Goal: Task Accomplishment & Management: Complete application form

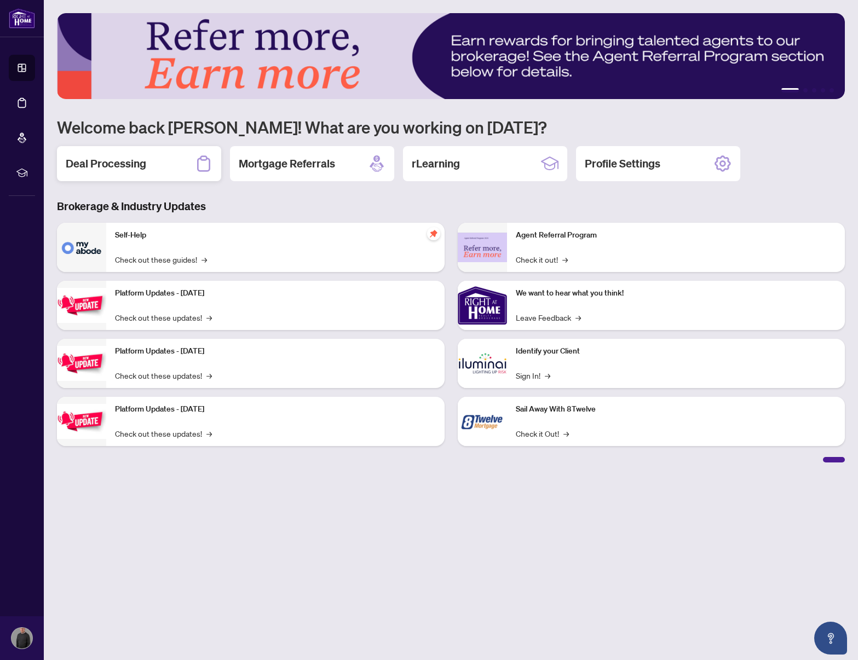
click at [90, 163] on h2 "Deal Processing" at bounding box center [106, 163] width 80 height 15
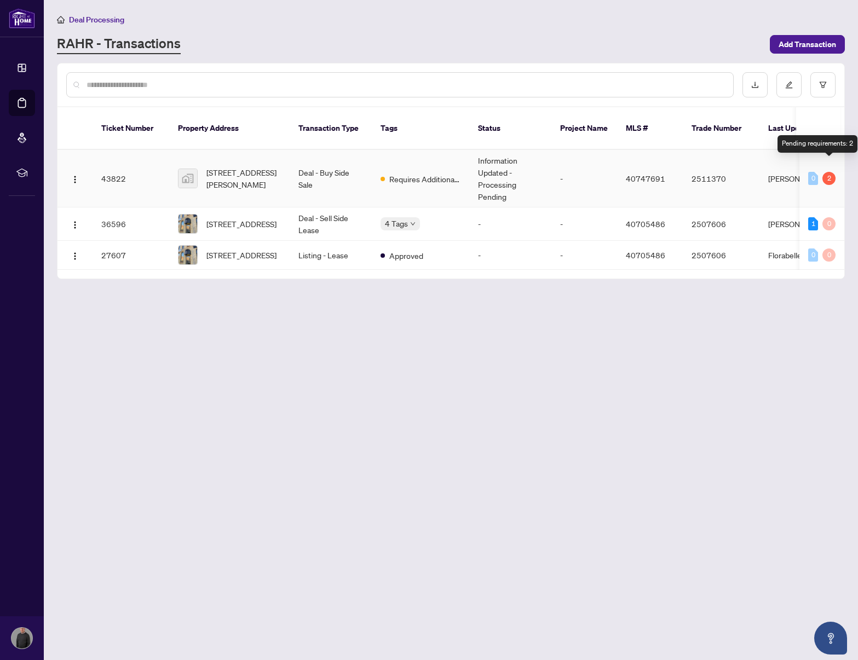
click at [827, 172] on div "2" at bounding box center [828, 178] width 13 height 13
click at [223, 166] on span "[STREET_ADDRESS][PERSON_NAME]" at bounding box center [243, 178] width 74 height 24
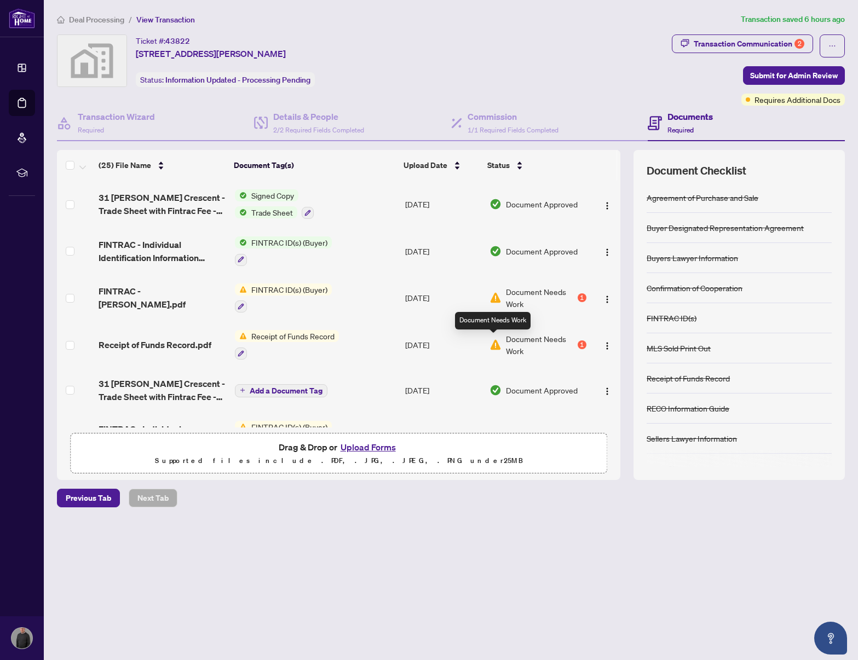
click at [489, 344] on img at bounding box center [495, 345] width 12 height 12
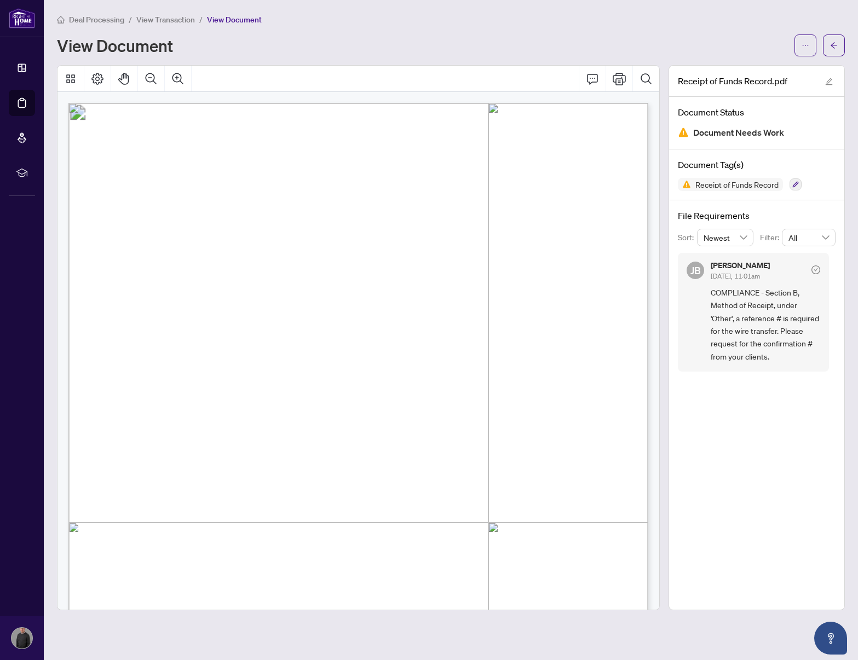
click at [757, 354] on span "COMPLIANCE - Section B, Method of Receipt, under 'Other', a reference # is requ…" at bounding box center [764, 324] width 109 height 77
click at [783, 356] on span "COMPLIANCE - Section B, Method of Receipt, under 'Other', a reference # is requ…" at bounding box center [764, 324] width 109 height 77
click at [813, 269] on icon "check-circle" at bounding box center [815, 269] width 9 height 9
click at [830, 80] on icon "edit" at bounding box center [828, 81] width 7 height 7
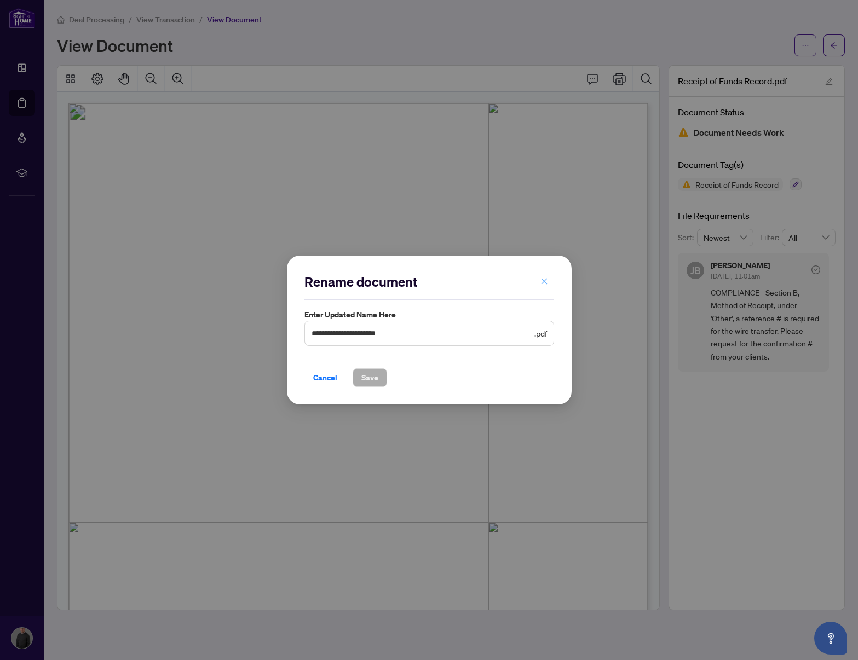
click at [542, 281] on icon "close" at bounding box center [544, 281] width 8 height 8
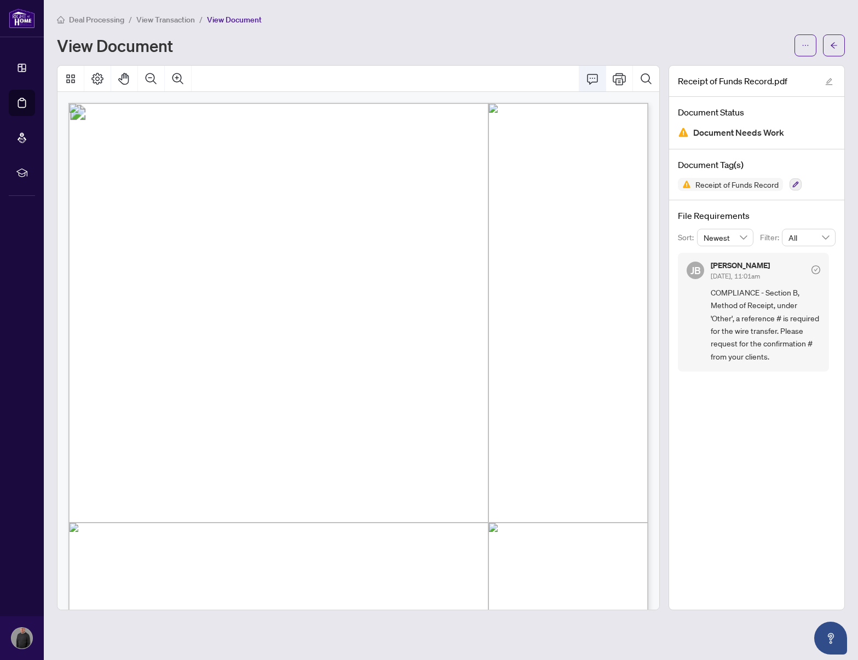
click at [590, 78] on icon "Comment" at bounding box center [592, 78] width 13 height 13
click at [591, 82] on icon "Comment" at bounding box center [592, 78] width 13 height 13
click at [754, 308] on span "COMPLIANCE - Section B, Method of Receipt, under 'Other', a reference # is requ…" at bounding box center [764, 324] width 109 height 77
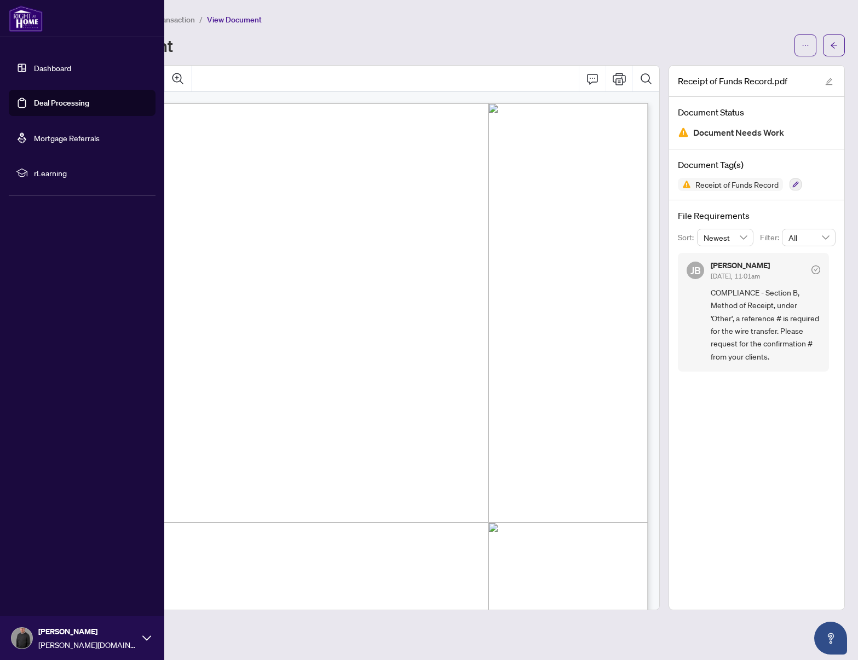
click at [34, 106] on link "Deal Processing" at bounding box center [61, 103] width 55 height 10
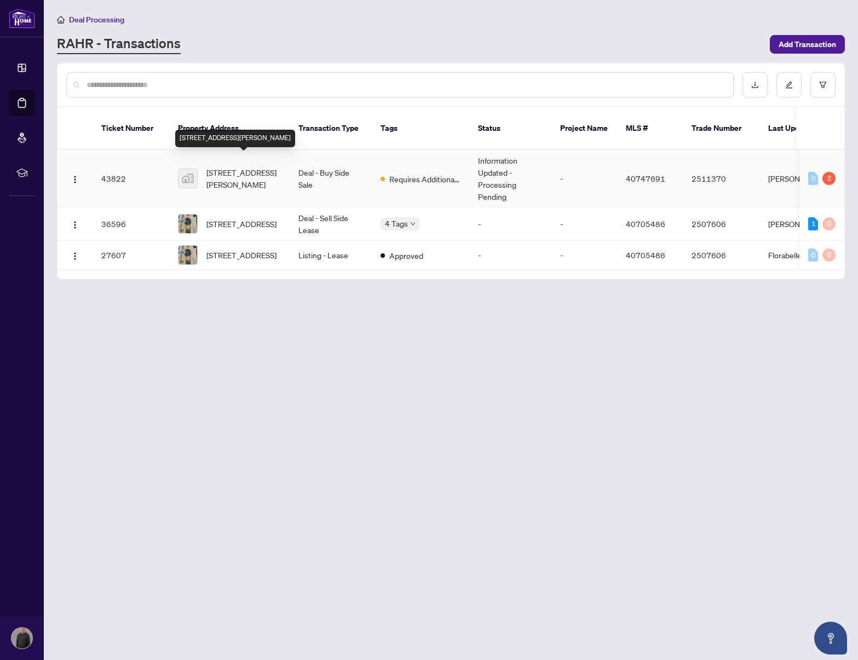
click at [223, 166] on span "[STREET_ADDRESS][PERSON_NAME]" at bounding box center [243, 178] width 74 height 24
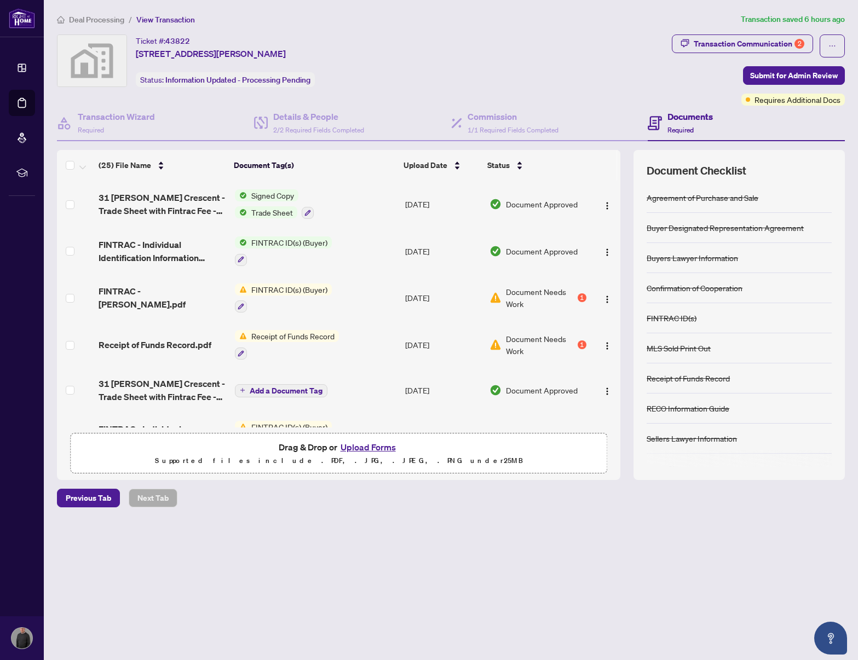
click at [493, 296] on img at bounding box center [495, 298] width 12 height 12
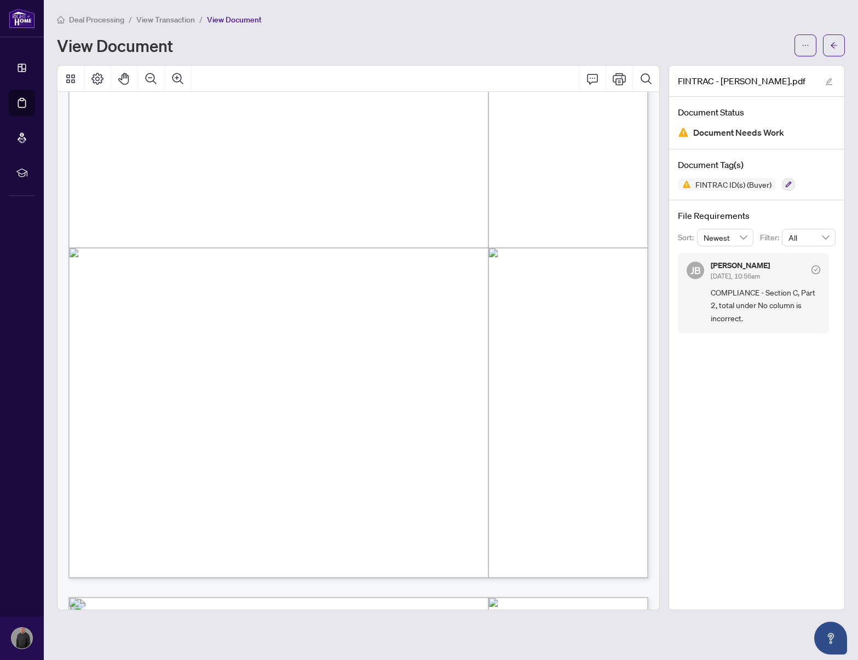
scroll to position [1811, 0]
click at [456, 444] on span "16" at bounding box center [452, 443] width 9 height 9
click at [456, 444] on span "16" at bounding box center [452, 448] width 9 height 9
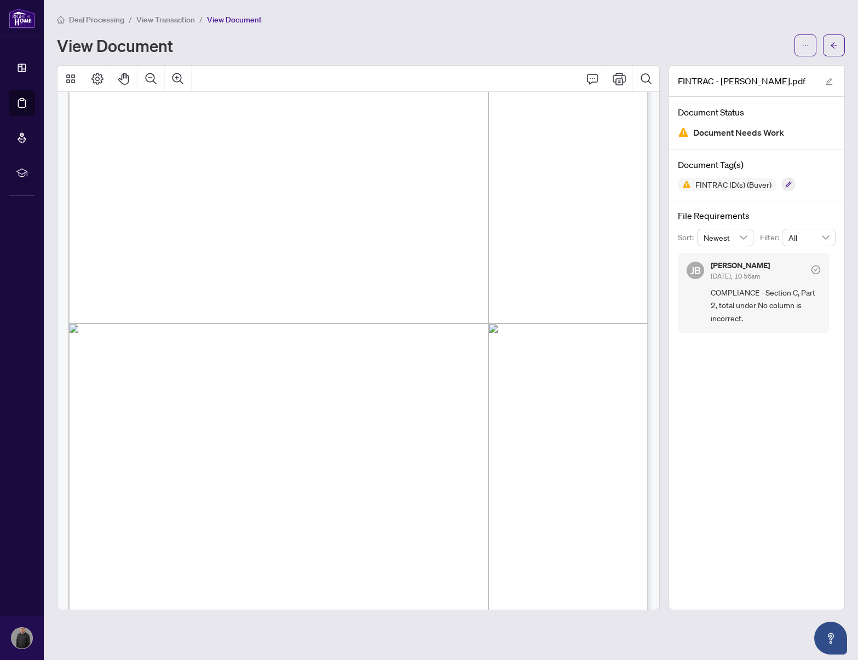
scroll to position [969, 0]
drag, startPoint x: 227, startPoint y: 328, endPoint x: 142, endPoint y: 329, distance: 84.8
drag, startPoint x: 353, startPoint y: 555, endPoint x: 333, endPoint y: 509, distance: 49.5
click at [344, 534] on div "Individual Identification Information Record This document has been prepared by…" at bounding box center [569, 552] width 1003 height 1298
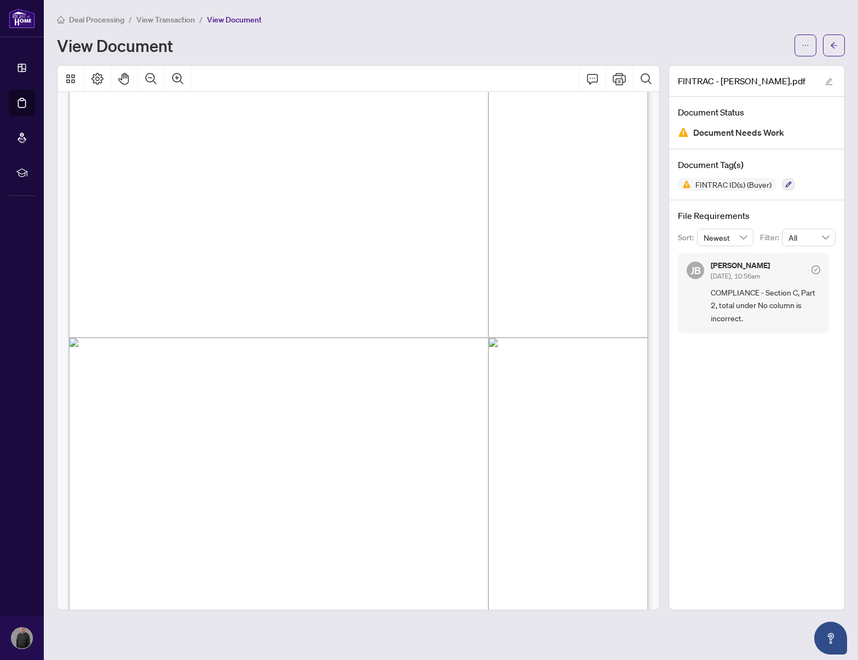
scroll to position [2561, 0]
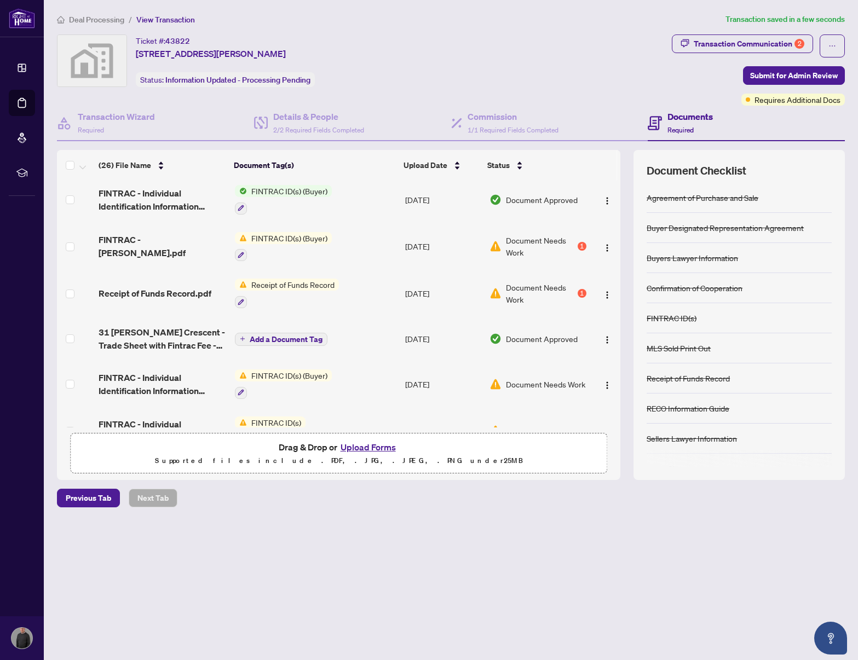
scroll to position [96, 0]
click at [281, 338] on span "Add a Document Tag" at bounding box center [286, 338] width 73 height 8
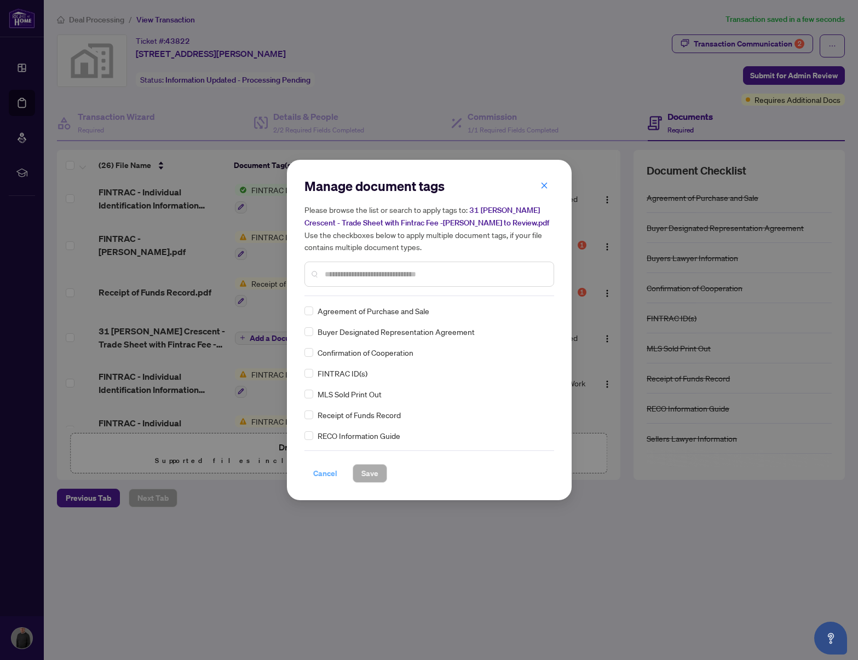
click at [321, 474] on span "Cancel" at bounding box center [325, 474] width 24 height 18
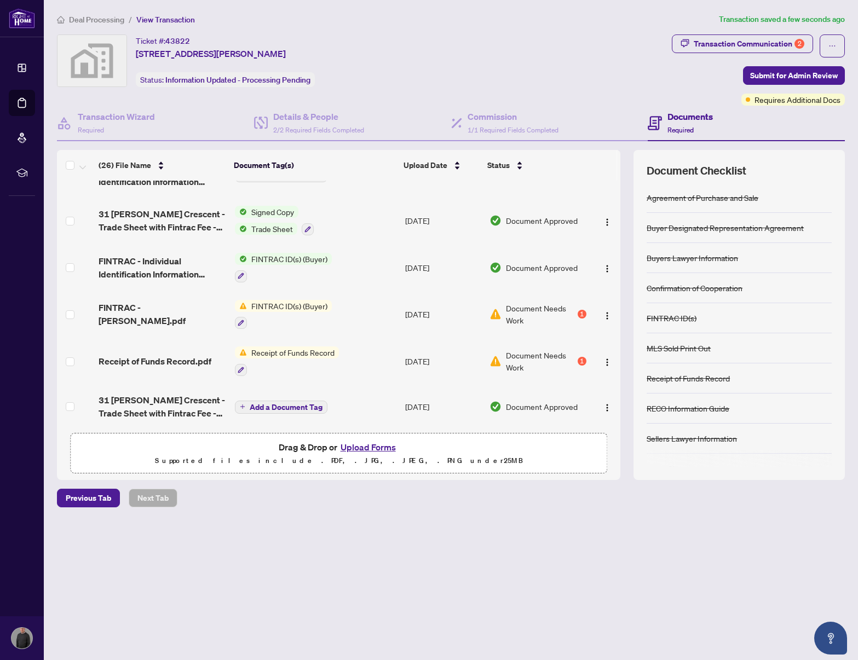
scroll to position [31, 0]
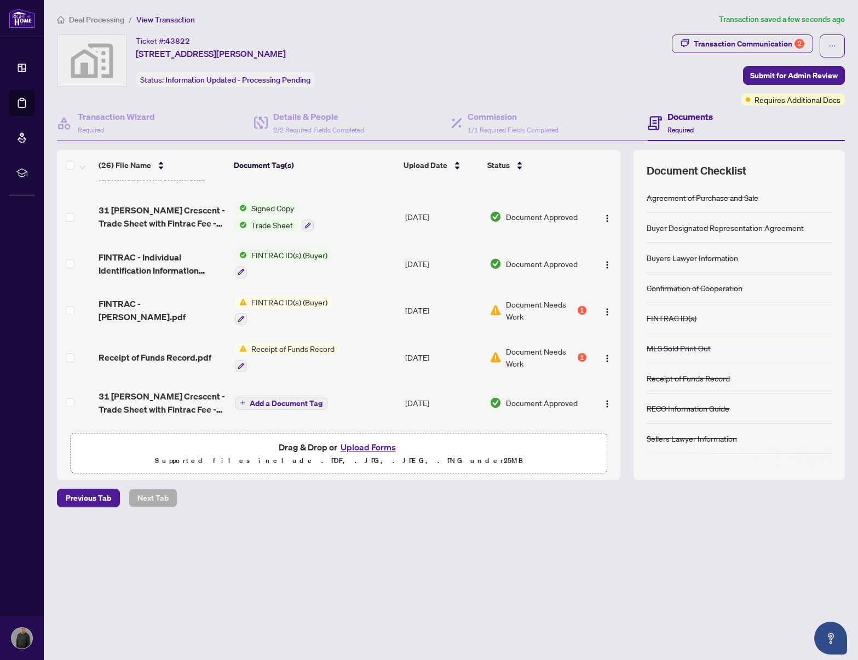
click at [283, 347] on span "Receipt of Funds Record" at bounding box center [293, 349] width 92 height 12
click at [243, 363] on button "button" at bounding box center [241, 366] width 12 height 12
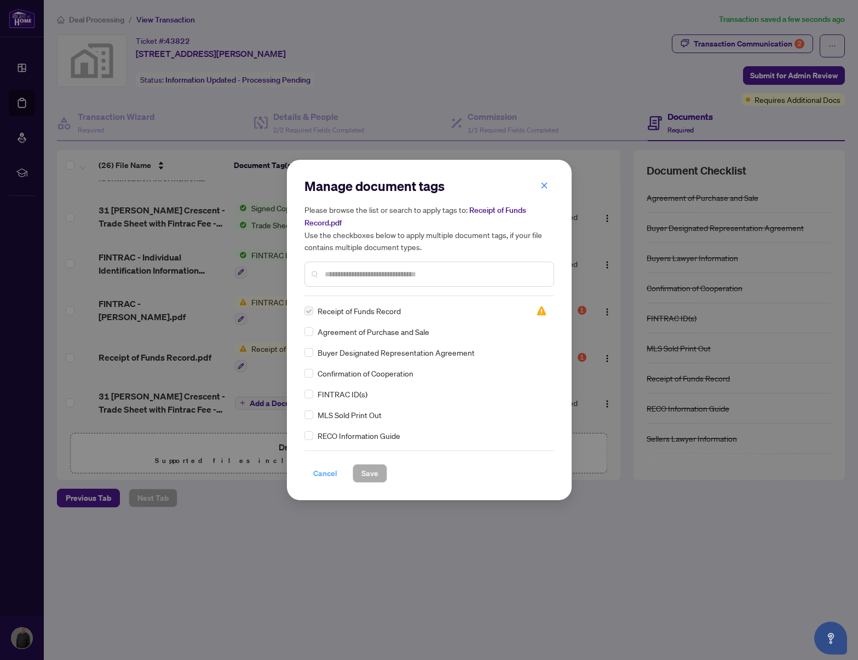
click at [332, 476] on span "Cancel" at bounding box center [325, 474] width 24 height 18
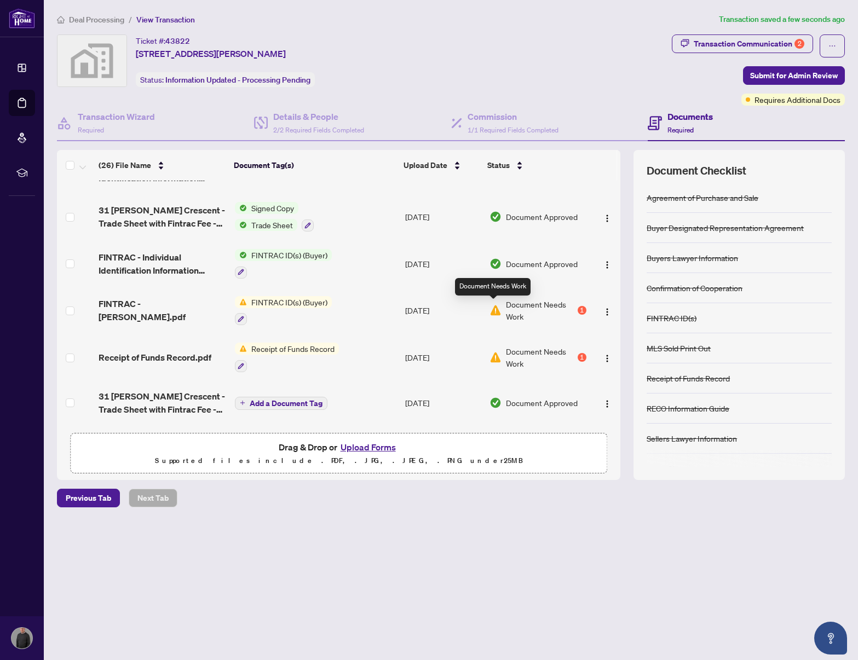
click at [492, 309] on img at bounding box center [495, 310] width 12 height 12
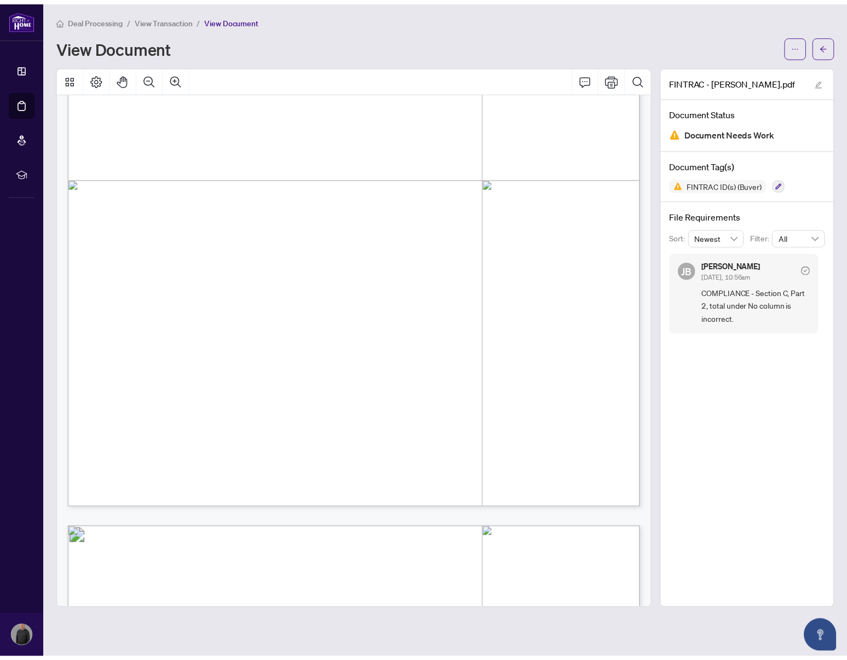
scroll to position [348, 0]
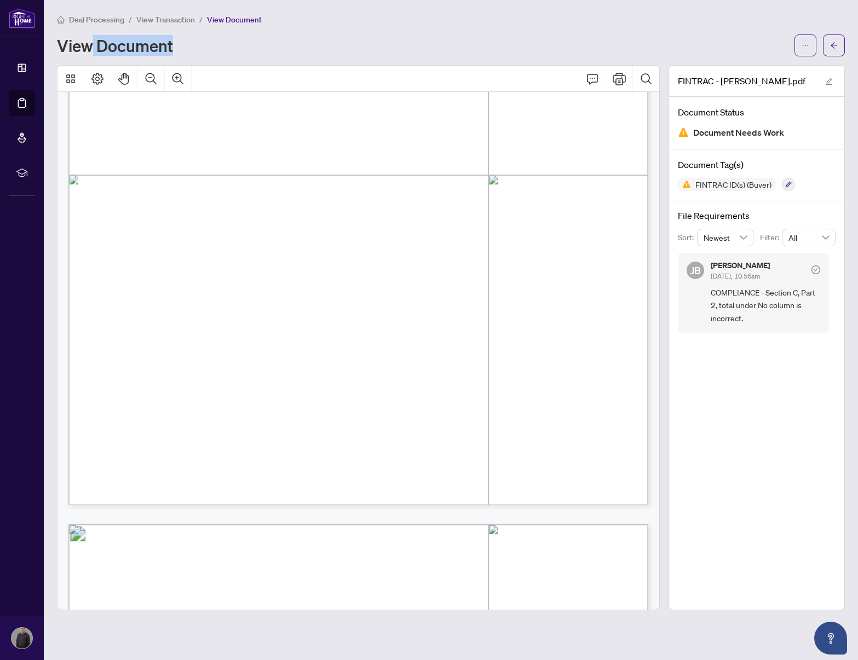
drag, startPoint x: 248, startPoint y: 38, endPoint x: 50, endPoint y: 14, distance: 199.5
click at [76, 28] on div "Deal Processing / View Transaction / View Document View Document" at bounding box center [450, 34] width 787 height 43
click at [768, 291] on span "COMPLIANCE - Section C, Part 2, total under No column is incorrect." at bounding box center [764, 305] width 109 height 38
click at [814, 268] on icon "check-circle" at bounding box center [815, 269] width 9 height 9
click at [802, 48] on icon "ellipsis" at bounding box center [805, 46] width 8 height 8
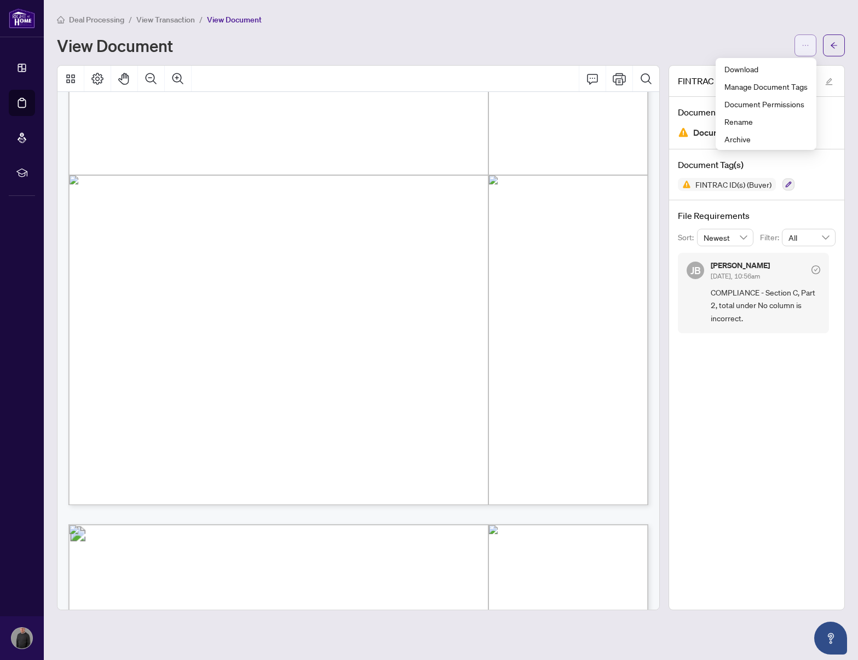
click at [802, 48] on icon "ellipsis" at bounding box center [805, 46] width 8 height 8
click at [825, 80] on icon "edit" at bounding box center [829, 82] width 8 height 8
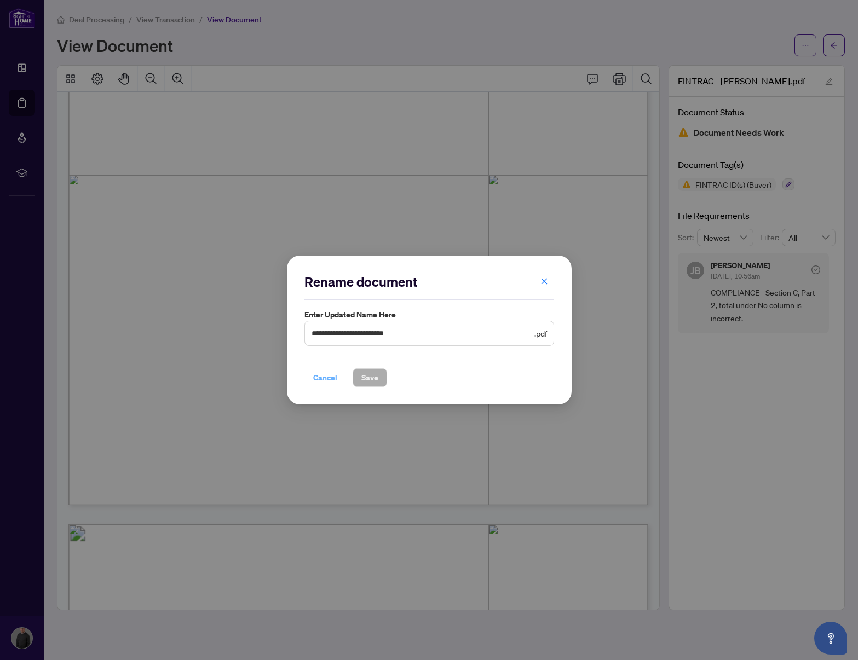
click at [318, 379] on span "Cancel" at bounding box center [325, 378] width 24 height 18
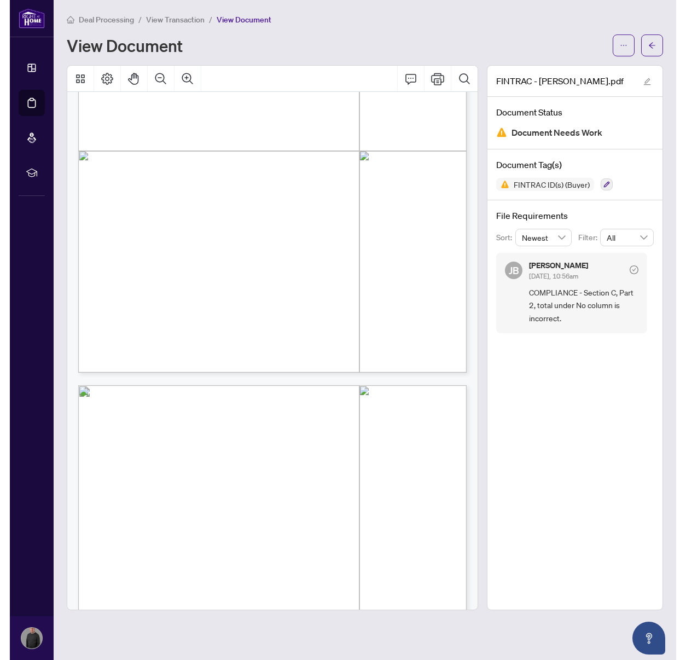
scroll to position [245, 0]
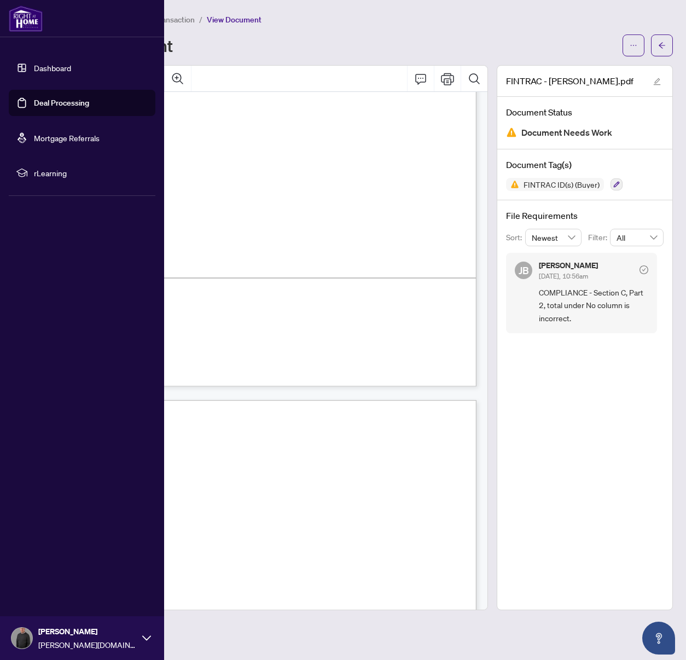
click at [76, 103] on link "Deal Processing" at bounding box center [61, 103] width 55 height 10
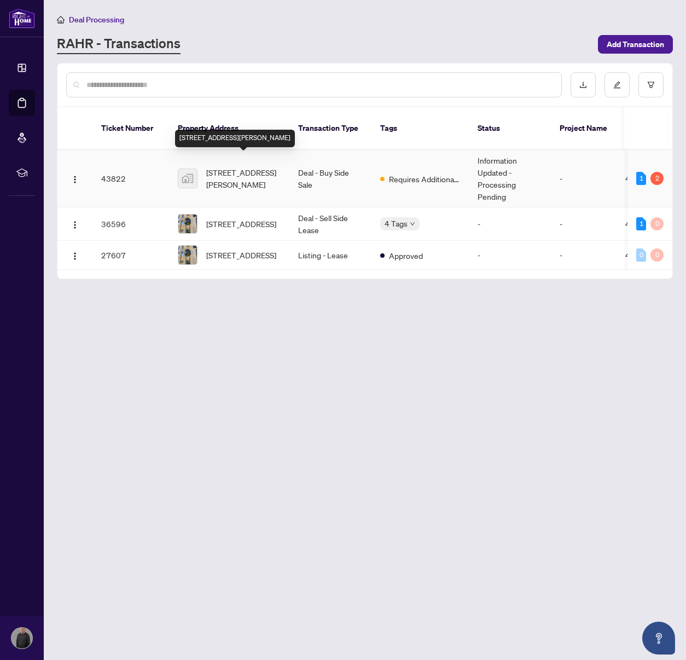
click at [225, 170] on span "[STREET_ADDRESS][PERSON_NAME]" at bounding box center [243, 178] width 74 height 24
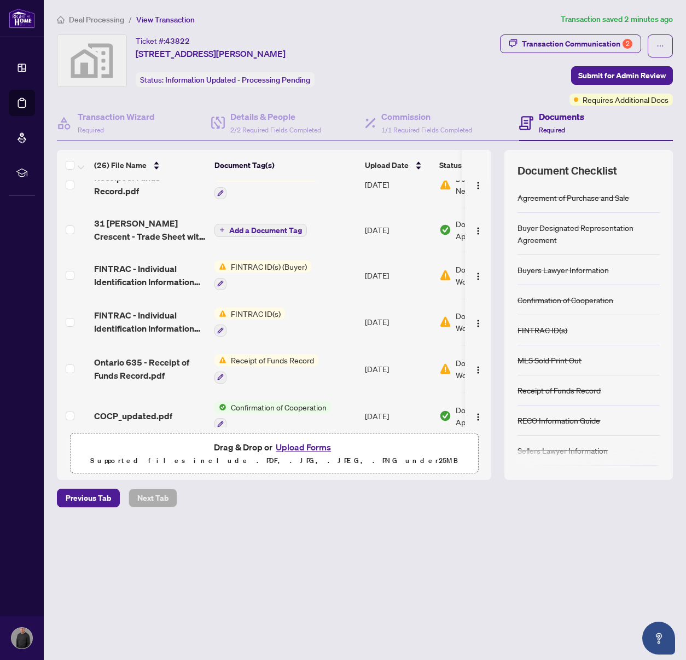
scroll to position [203, 0]
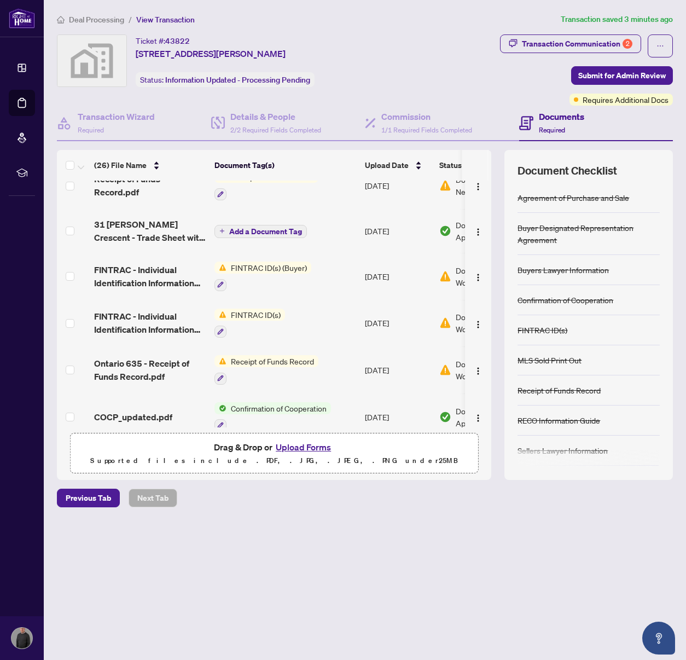
click at [237, 312] on span "FINTRAC ID(s)" at bounding box center [256, 315] width 59 height 12
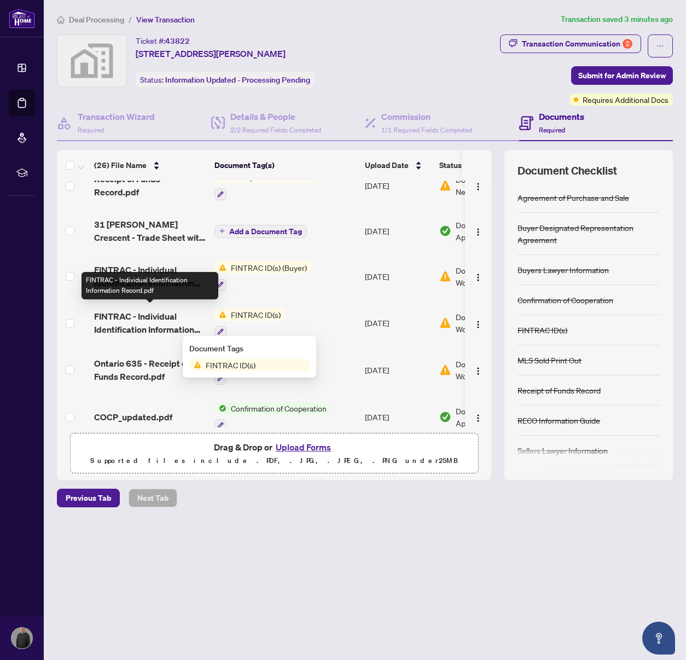
click at [173, 314] on span "FINTRAC - Individual Identification Information Record.pdf" at bounding box center [150, 323] width 112 height 26
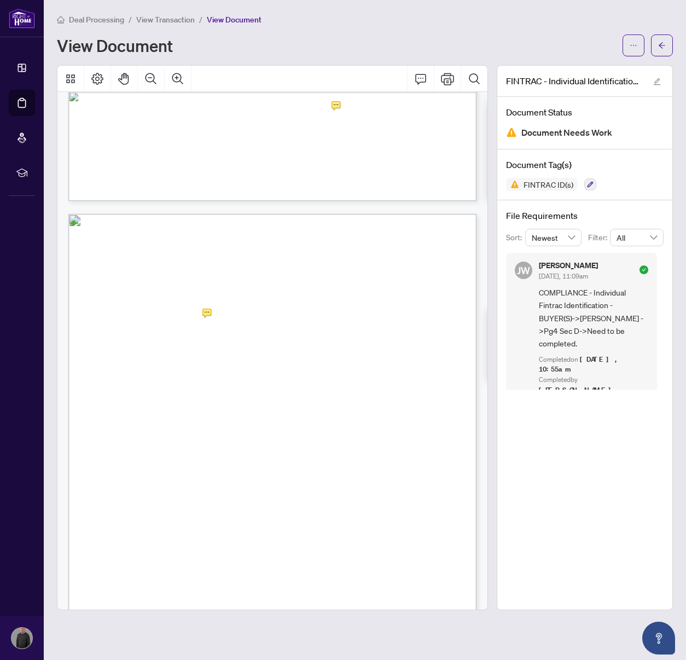
scroll to position [1516, 0]
click at [106, 308] on span "�" at bounding box center [107, 310] width 4 height 7
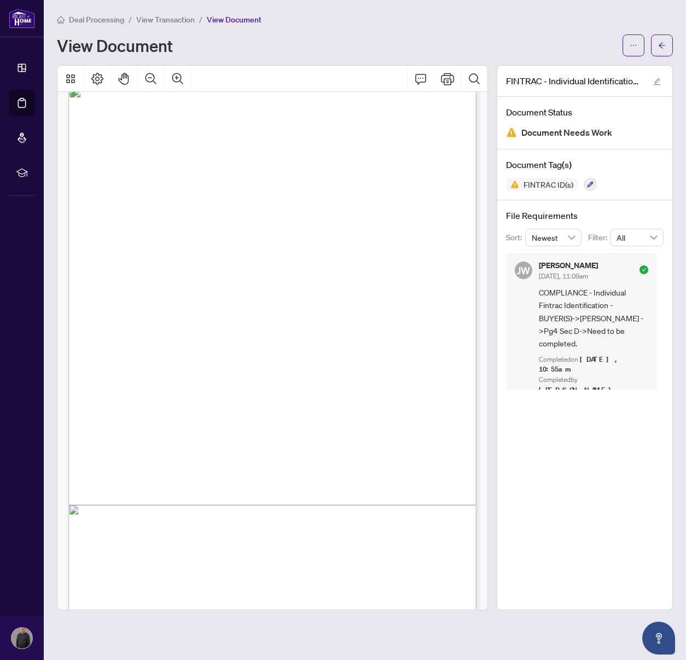
scroll to position [0, 0]
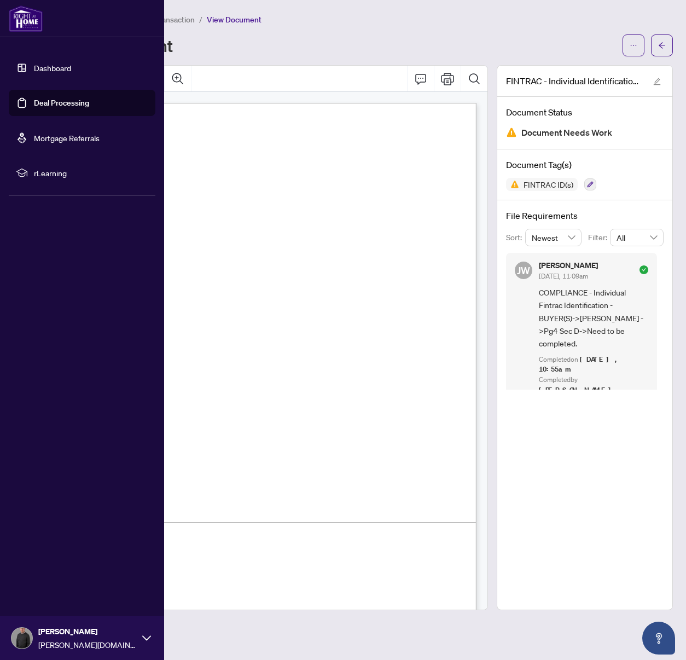
click at [65, 100] on link "Deal Processing" at bounding box center [61, 103] width 55 height 10
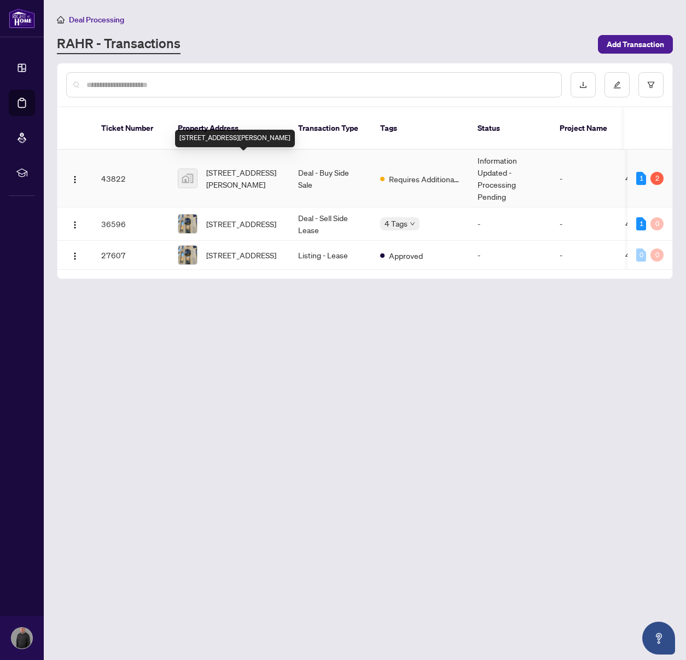
click at [247, 166] on span "[STREET_ADDRESS][PERSON_NAME]" at bounding box center [243, 178] width 74 height 24
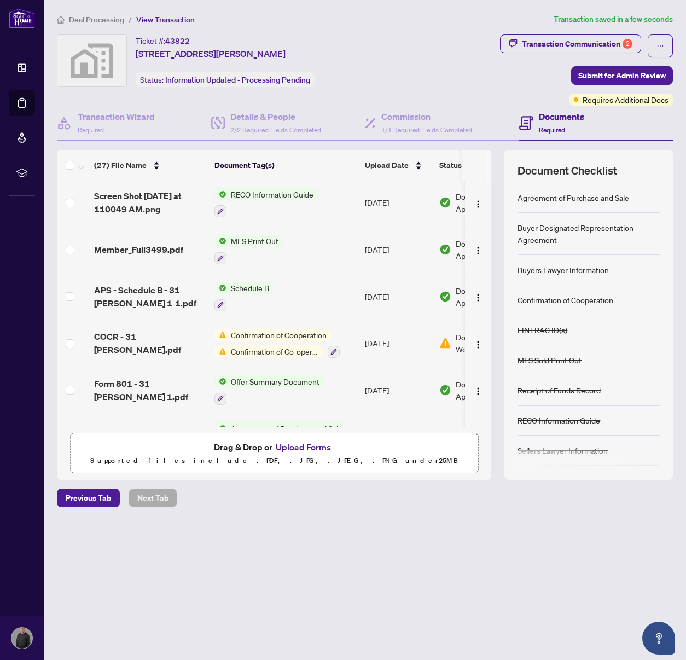
scroll to position [977, 0]
click at [621, 76] on span "Submit for Admin Review" at bounding box center [622, 76] width 88 height 18
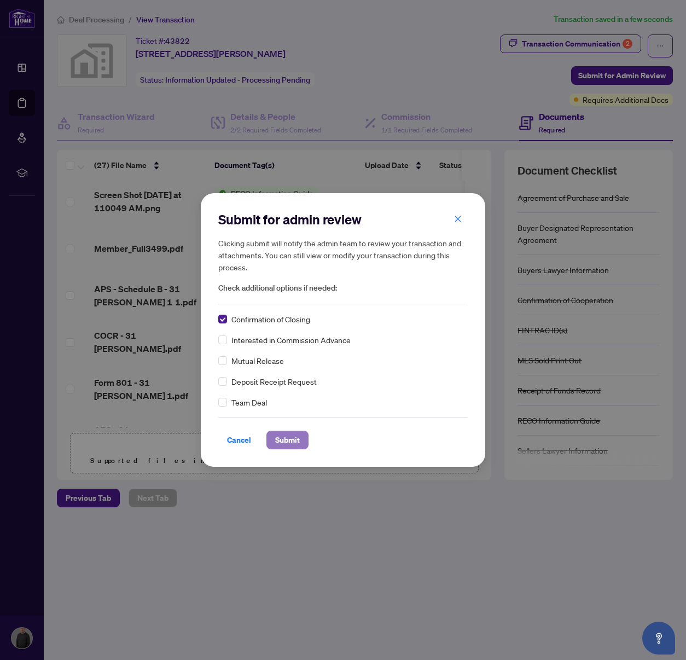
click at [281, 441] on span "Submit" at bounding box center [287, 440] width 25 height 18
